Goal: Task Accomplishment & Management: Use online tool/utility

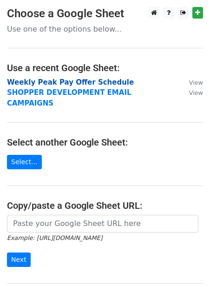
click at [55, 84] on strong "Weekly Peak Pay Offer Schedule" at bounding box center [70, 82] width 127 height 8
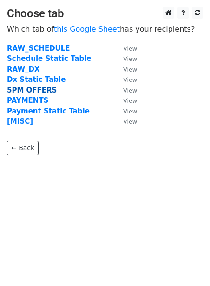
click at [35, 90] on strong "5PM OFFERS" at bounding box center [32, 90] width 50 height 8
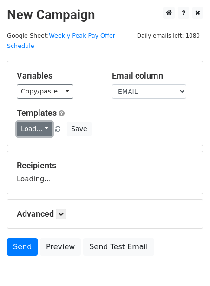
click at [29, 122] on link "Load..." at bounding box center [35, 129] width 36 height 14
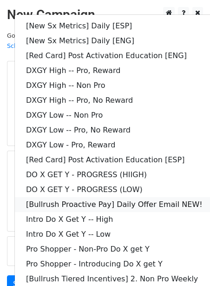
click at [70, 197] on link "[Bullrush Proactive Pay] Daily Offer Email NEW!" at bounding box center [134, 204] width 239 height 15
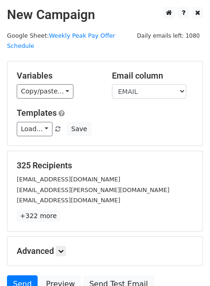
scroll to position [75, 0]
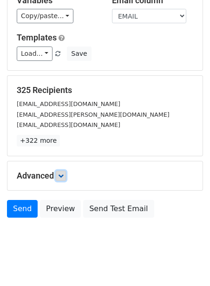
click at [60, 173] on icon at bounding box center [61, 176] width 6 height 6
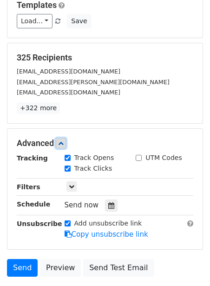
scroll to position [114, 0]
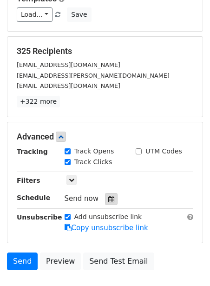
click at [108, 196] on icon at bounding box center [111, 199] width 6 height 7
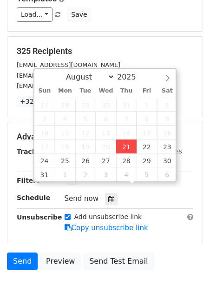
type input "2025-08-21 12:00"
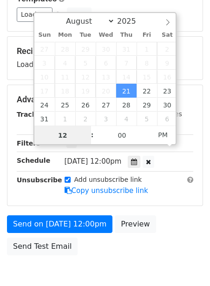
scroll to position [0, 0]
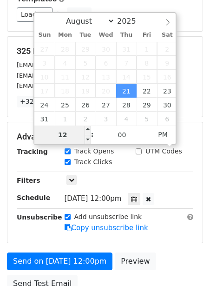
type input "2"
type input "2025-08-21 14:00"
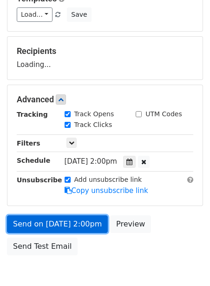
click at [63, 215] on link "Send on Aug 21 at 2:00pm" at bounding box center [57, 224] width 101 height 18
